Goal: Navigation & Orientation: Find specific page/section

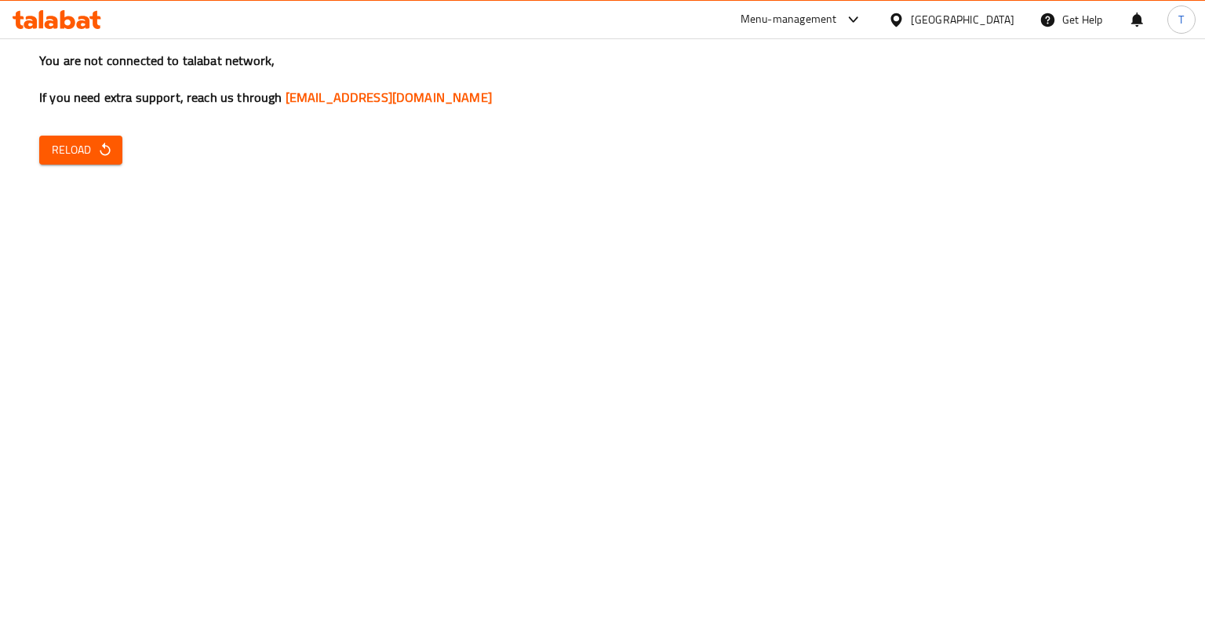
click at [67, 159] on span "Reload" at bounding box center [81, 150] width 58 height 20
